Goal: Information Seeking & Learning: Learn about a topic

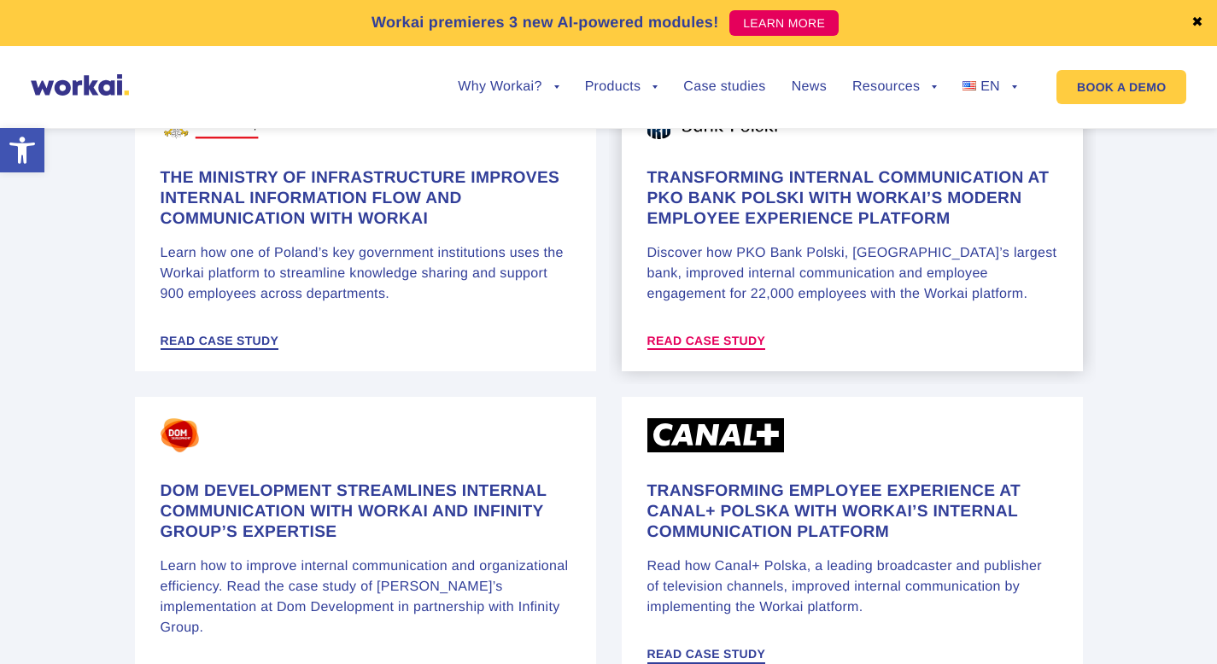
scroll to position [1281, 0]
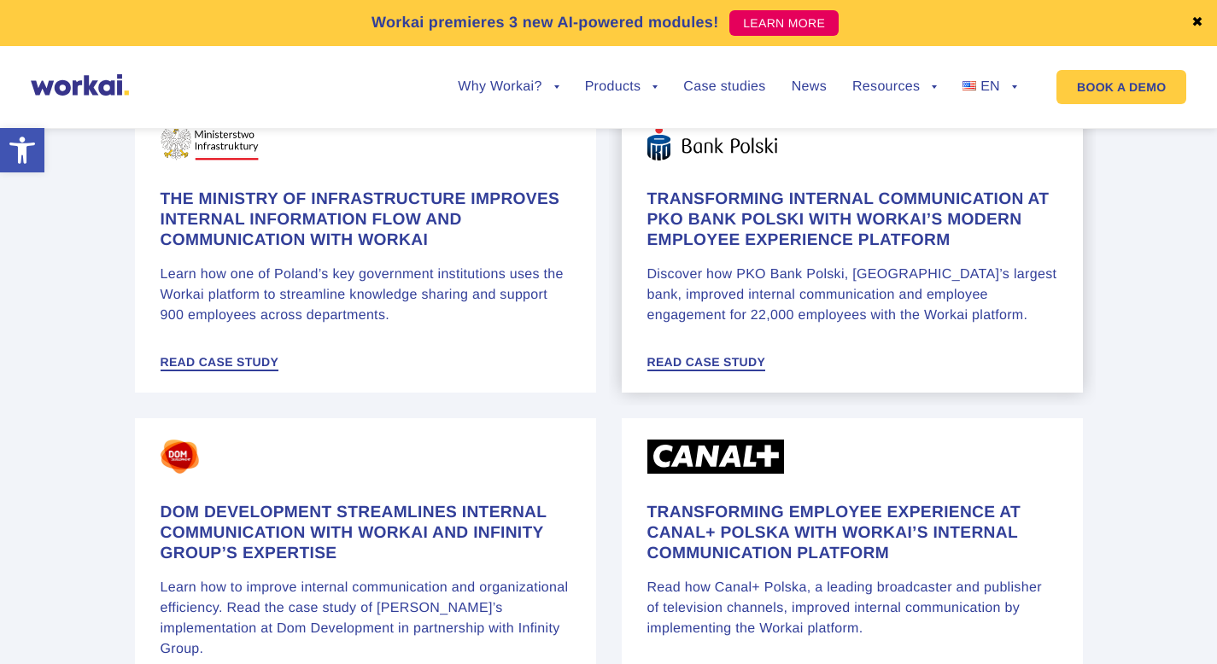
click at [739, 232] on h4 "Transforming internal communication at PKO Bank Polski with Workai’s modern emp…" at bounding box center [852, 220] width 410 height 61
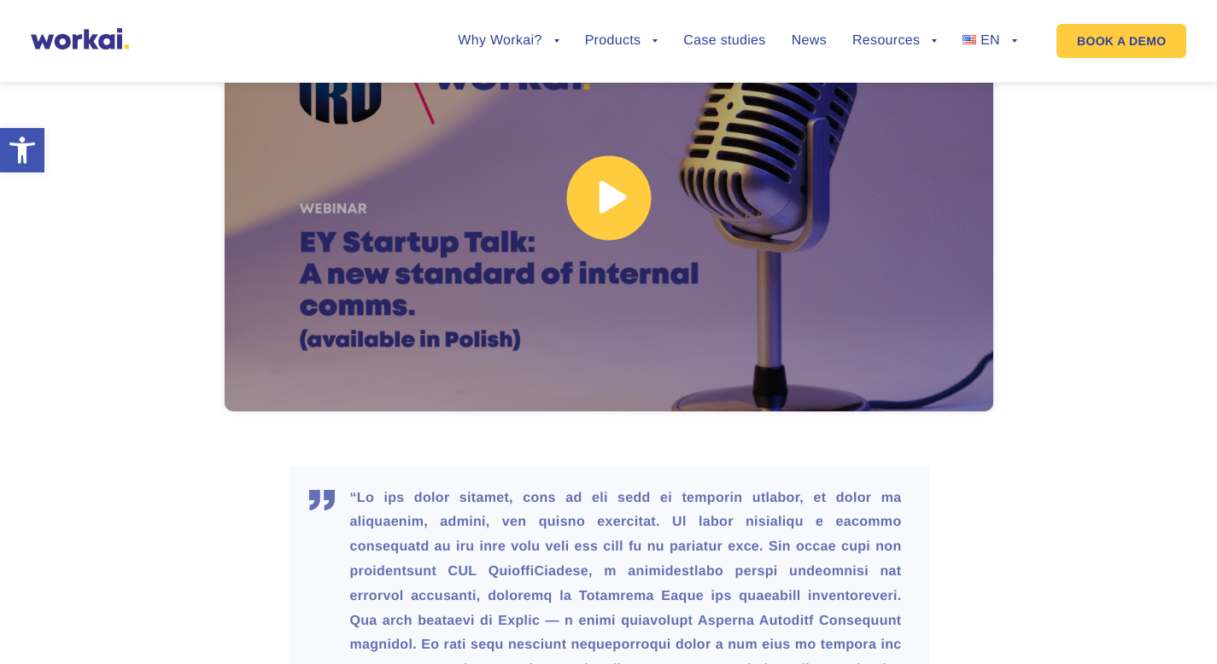
scroll to position [2086, 0]
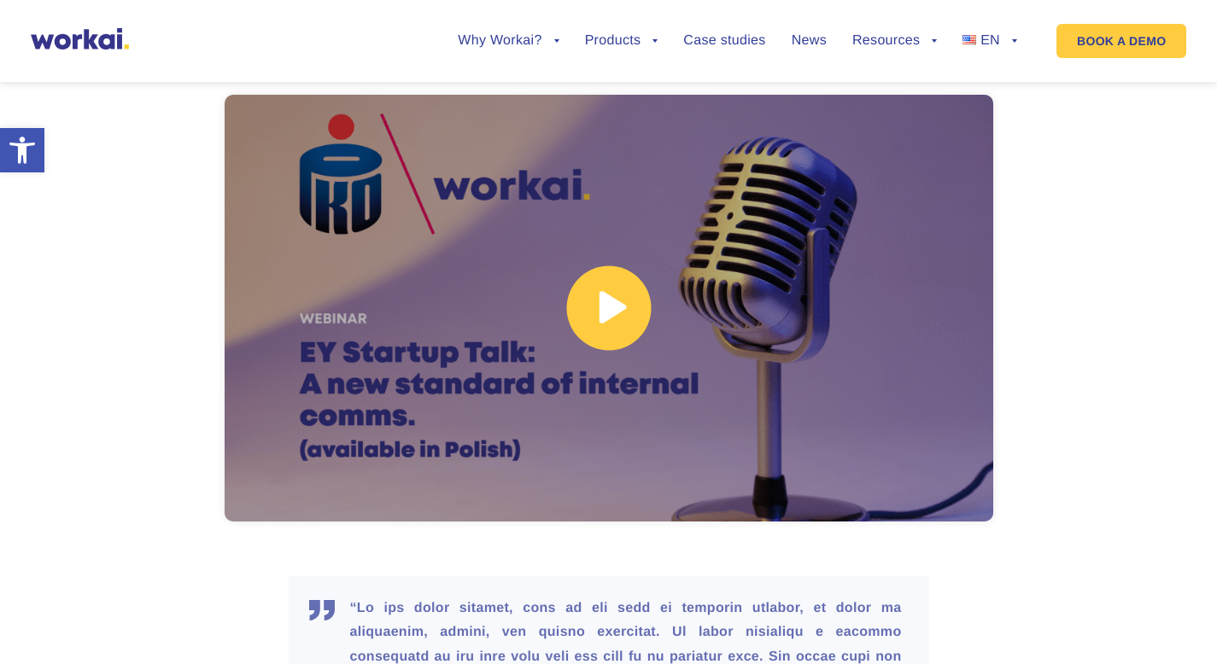
click at [625, 299] on link at bounding box center [609, 308] width 768 height 427
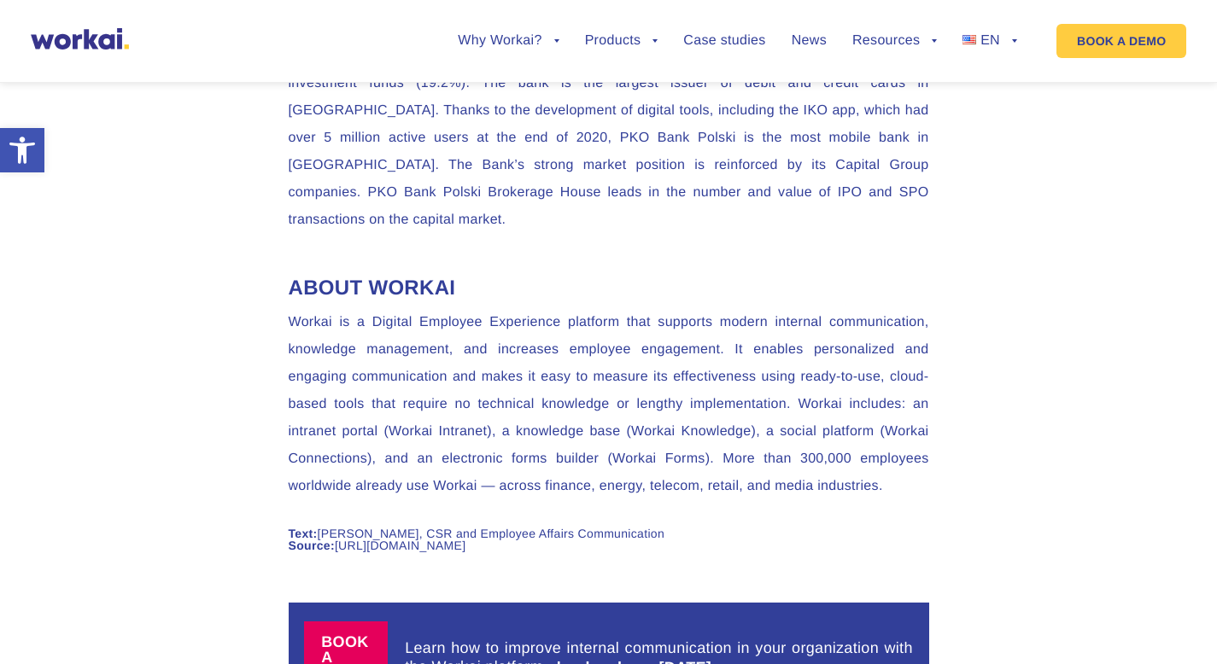
scroll to position [5912, 0]
